Goal: Book appointment/travel/reservation

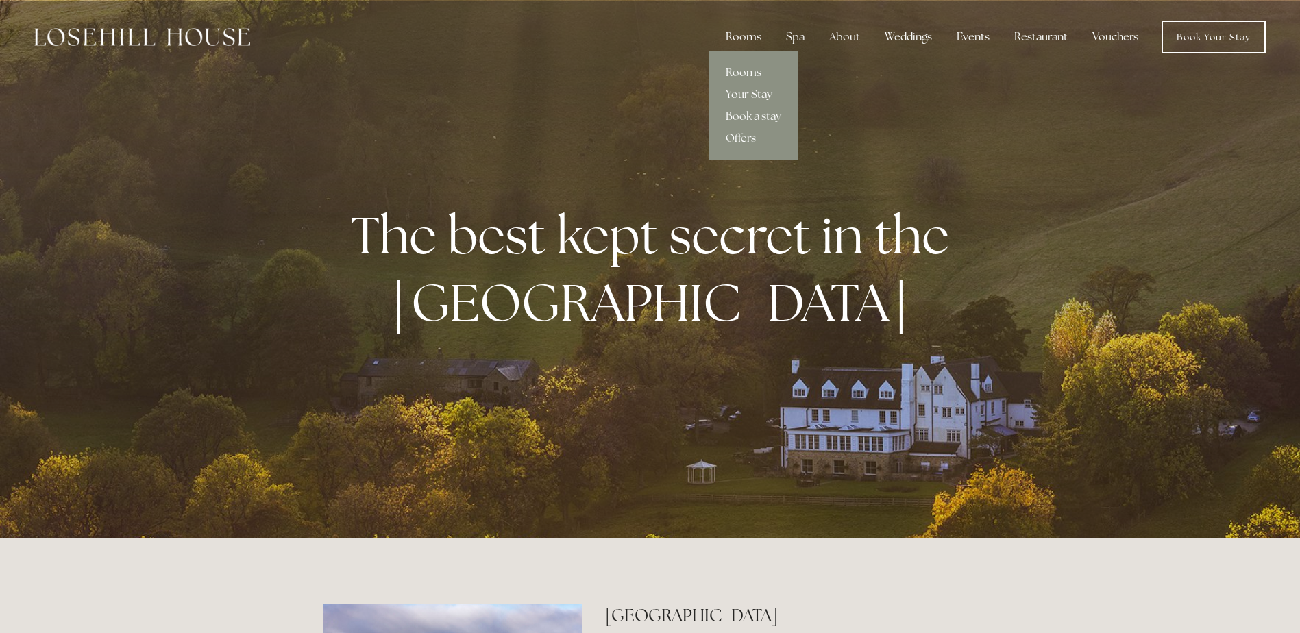
click at [743, 95] on link "Your Stay" at bounding box center [753, 95] width 88 height 22
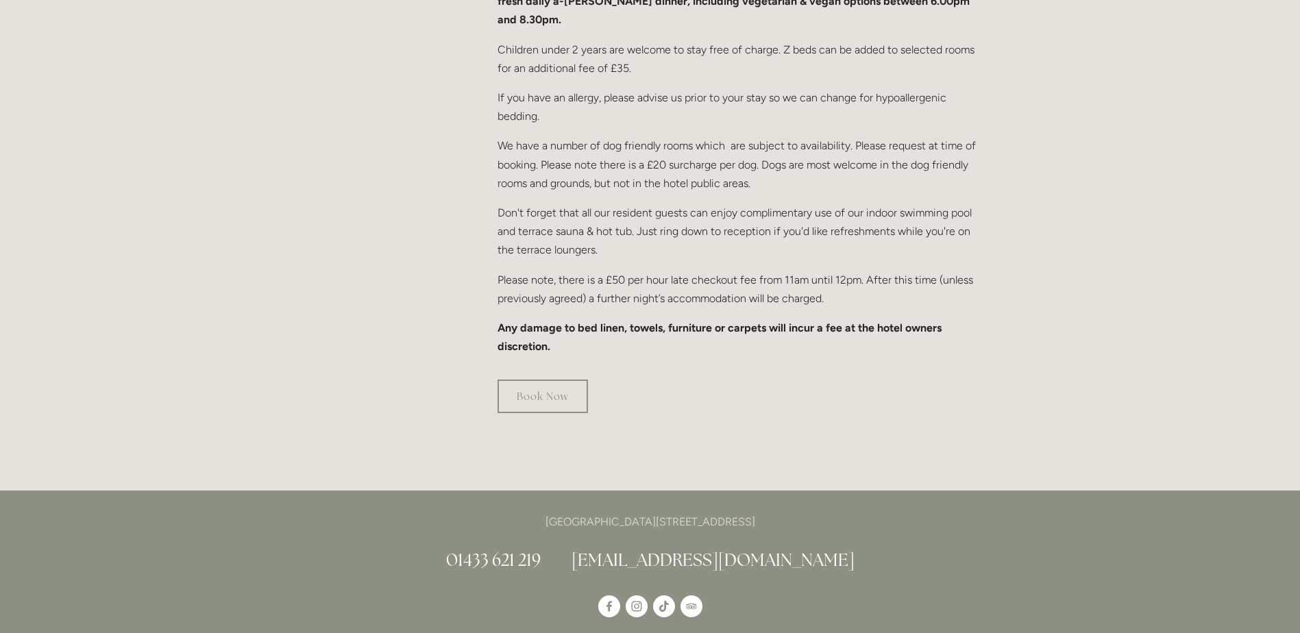
scroll to position [822, 0]
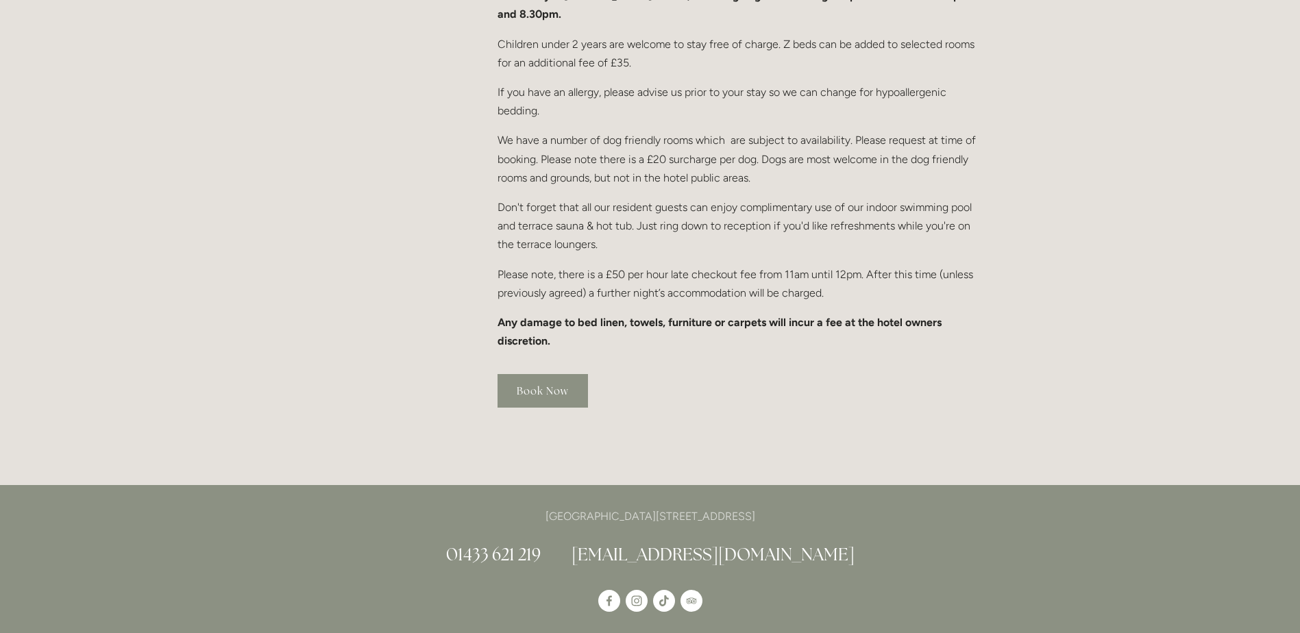
click at [547, 378] on link "Book Now" at bounding box center [543, 391] width 90 height 34
